Goal: Use online tool/utility: Use online tool/utility

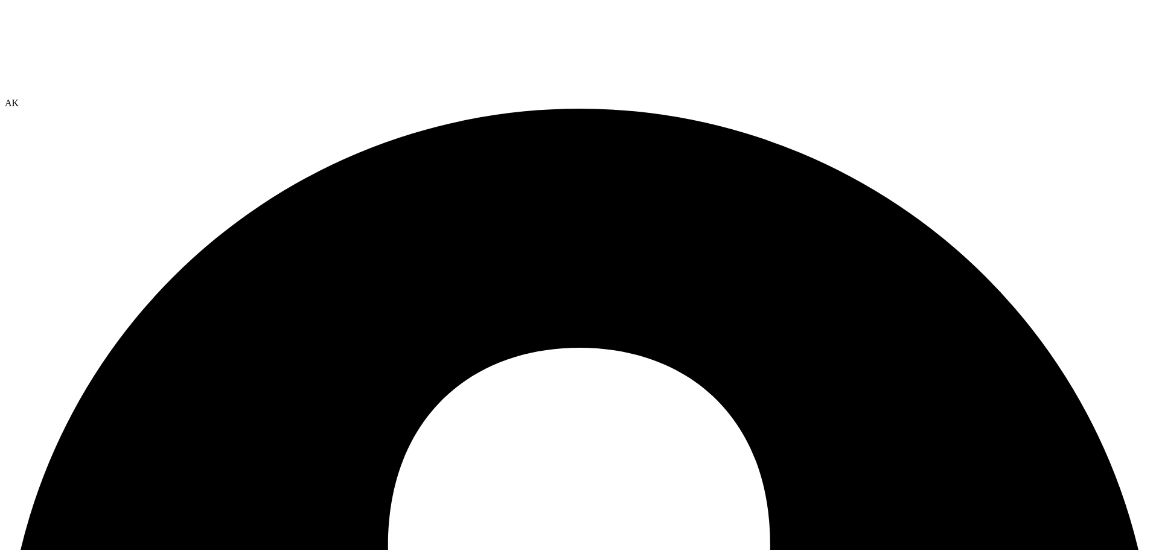
select select "USD"
radio input "true"
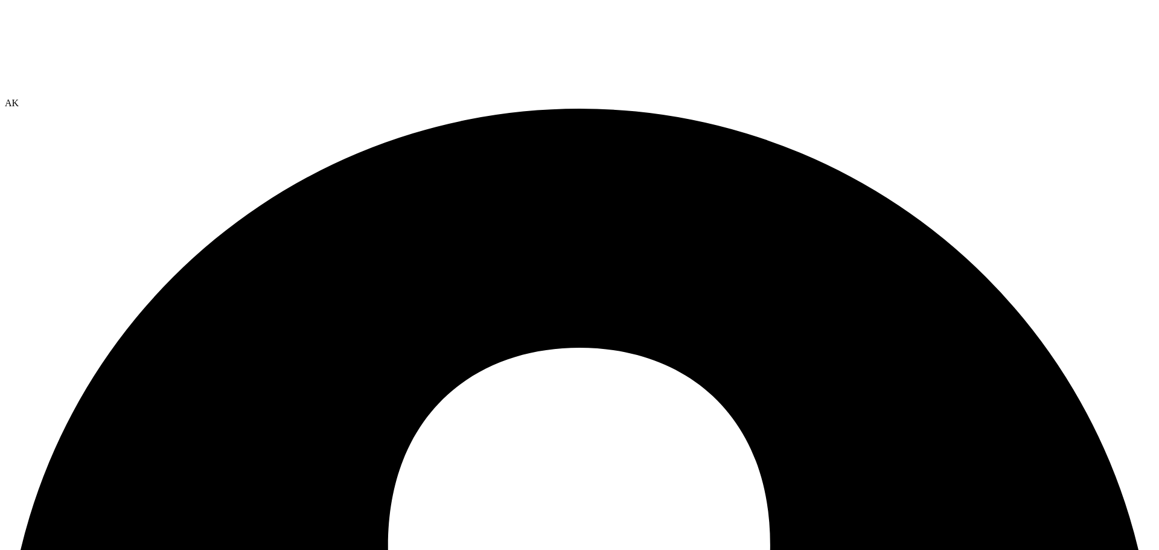
radio input "true"
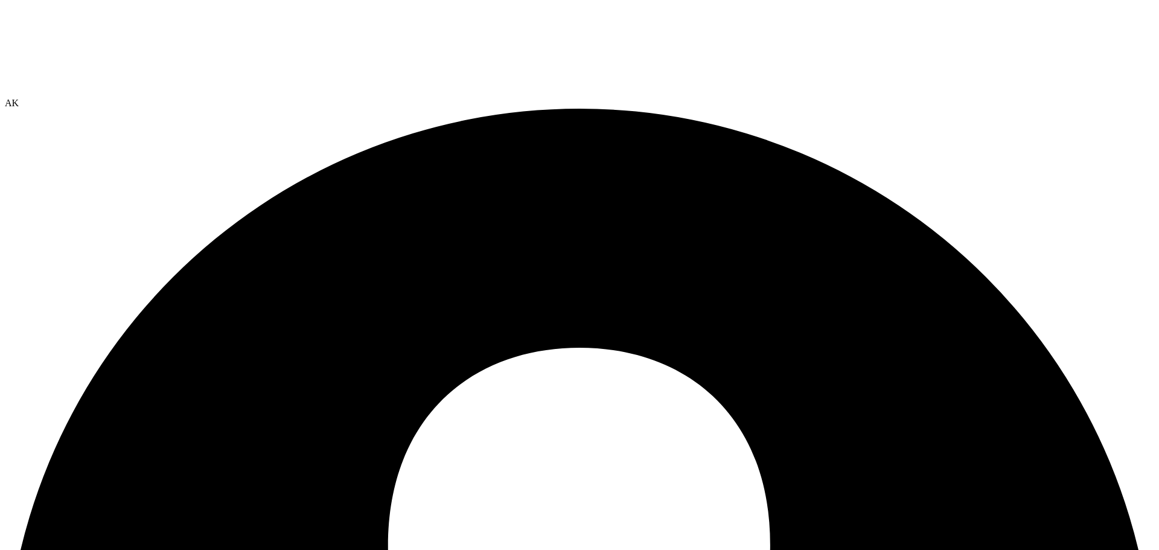
radio input "true"
